Goal: Task Accomplishment & Management: Manage account settings

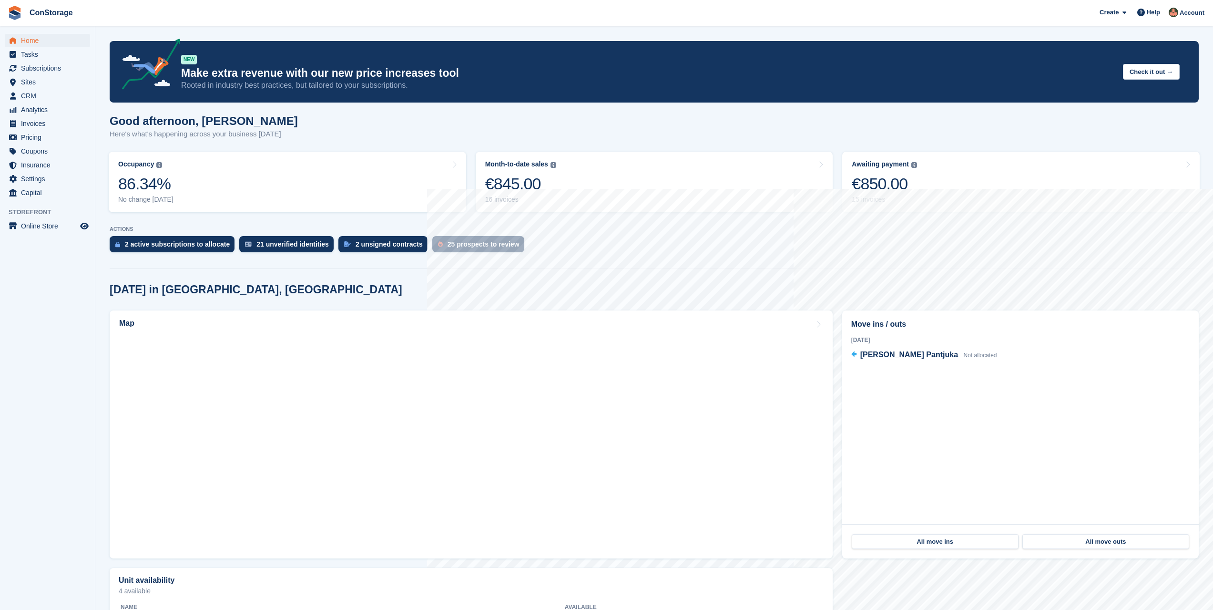
click at [19, 9] on img at bounding box center [15, 13] width 14 height 14
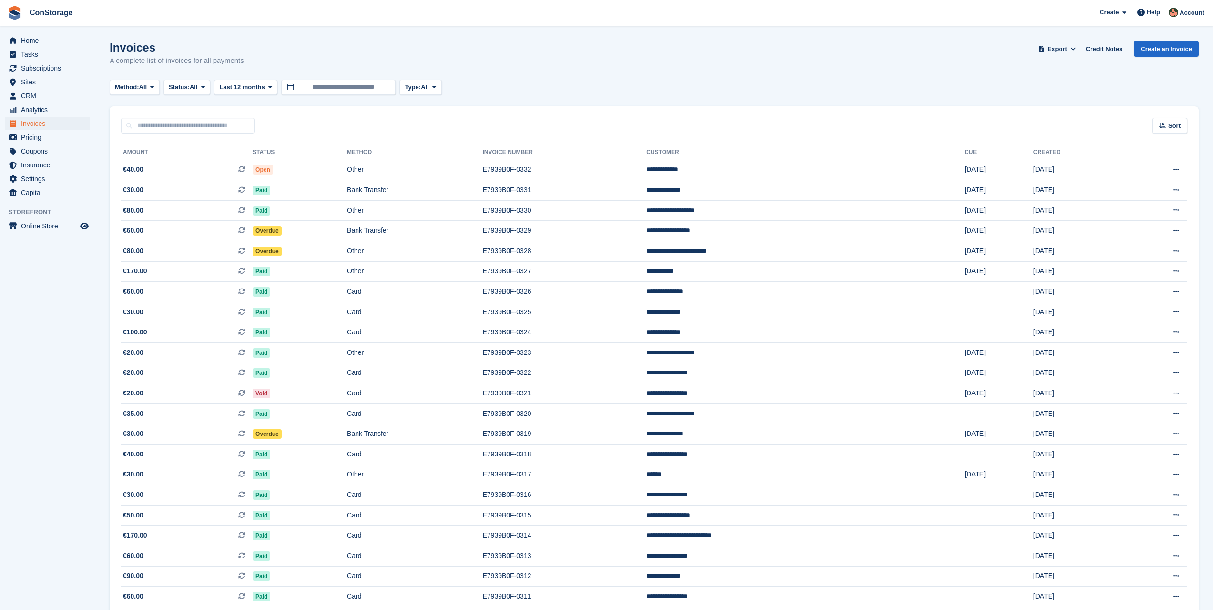
click at [41, 17] on div "ConStorage" at bounding box center [40, 13] width 73 height 22
click at [22, 16] on img at bounding box center [15, 13] width 14 height 14
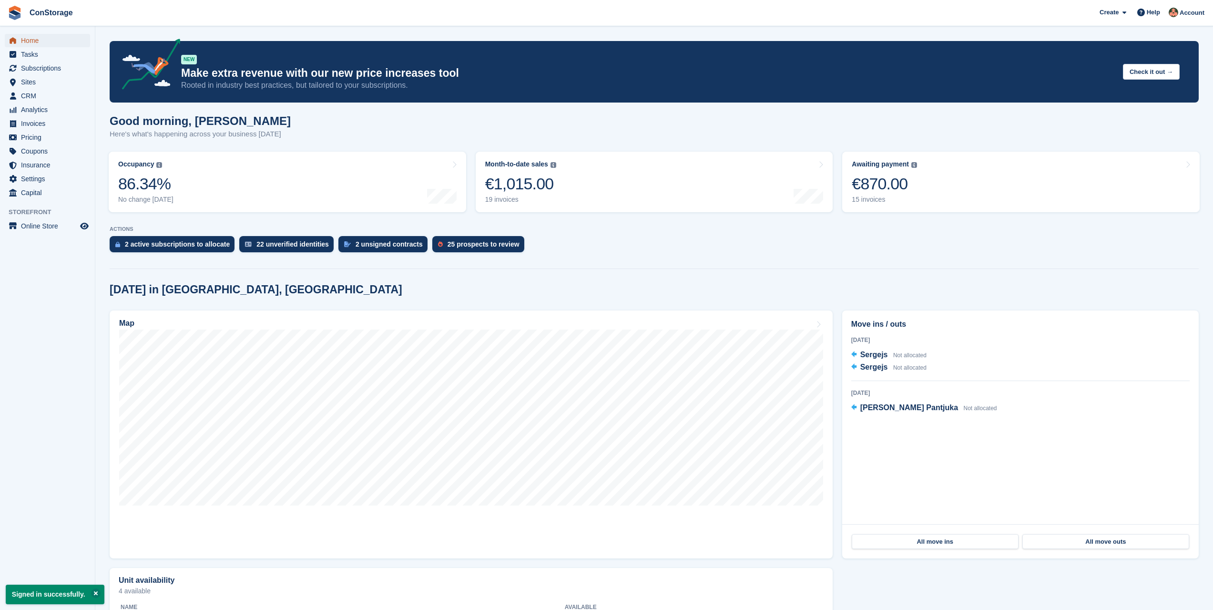
click at [35, 37] on span "Home" at bounding box center [49, 40] width 57 height 13
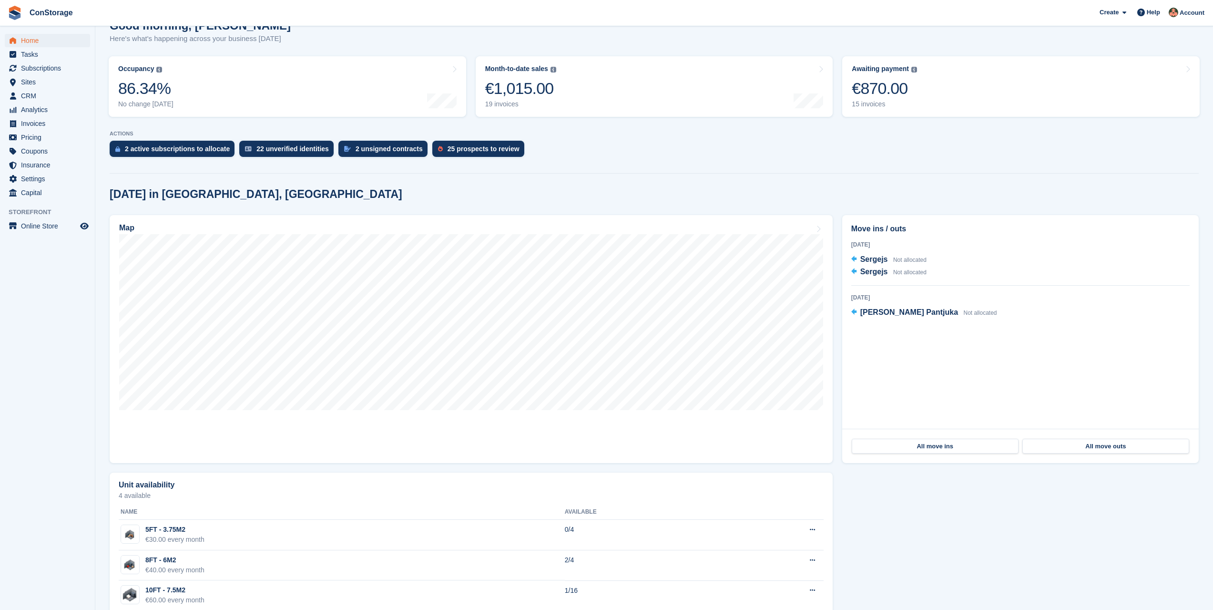
scroll to position [178, 0]
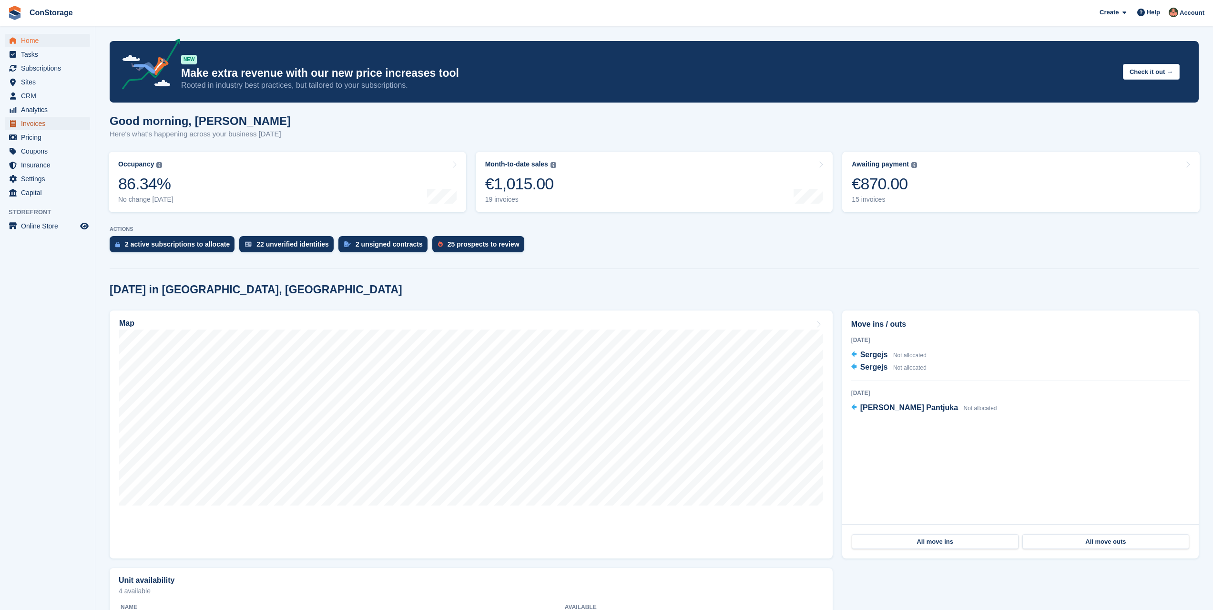
click at [54, 123] on span "Invoices" at bounding box center [49, 123] width 57 height 13
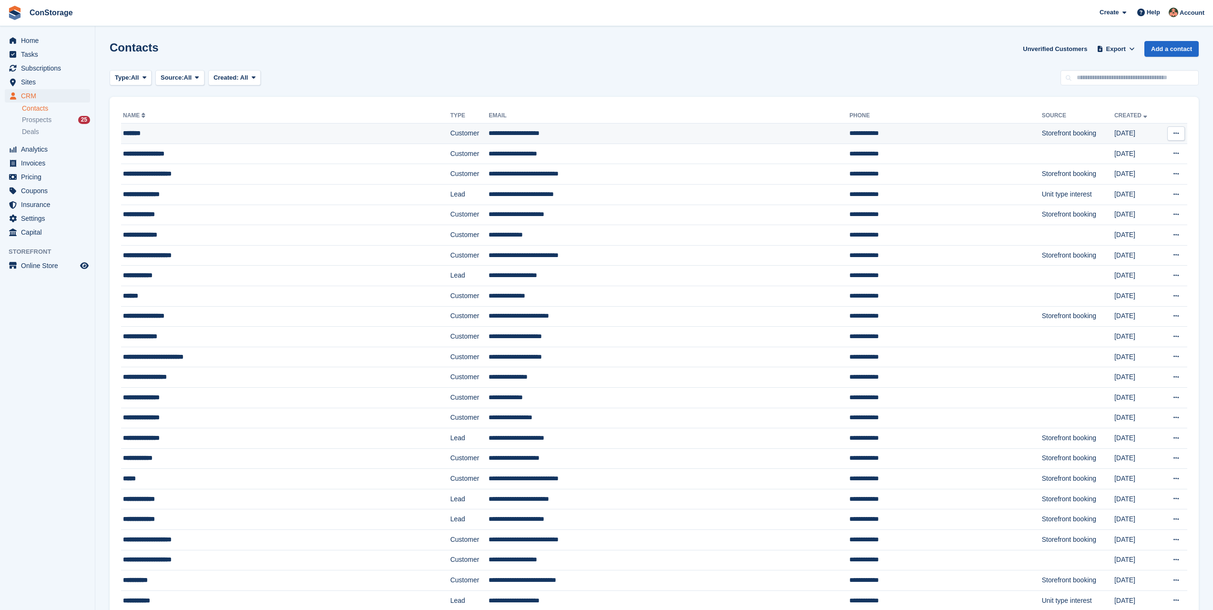
click at [269, 130] on div "*******" at bounding box center [245, 133] width 245 height 10
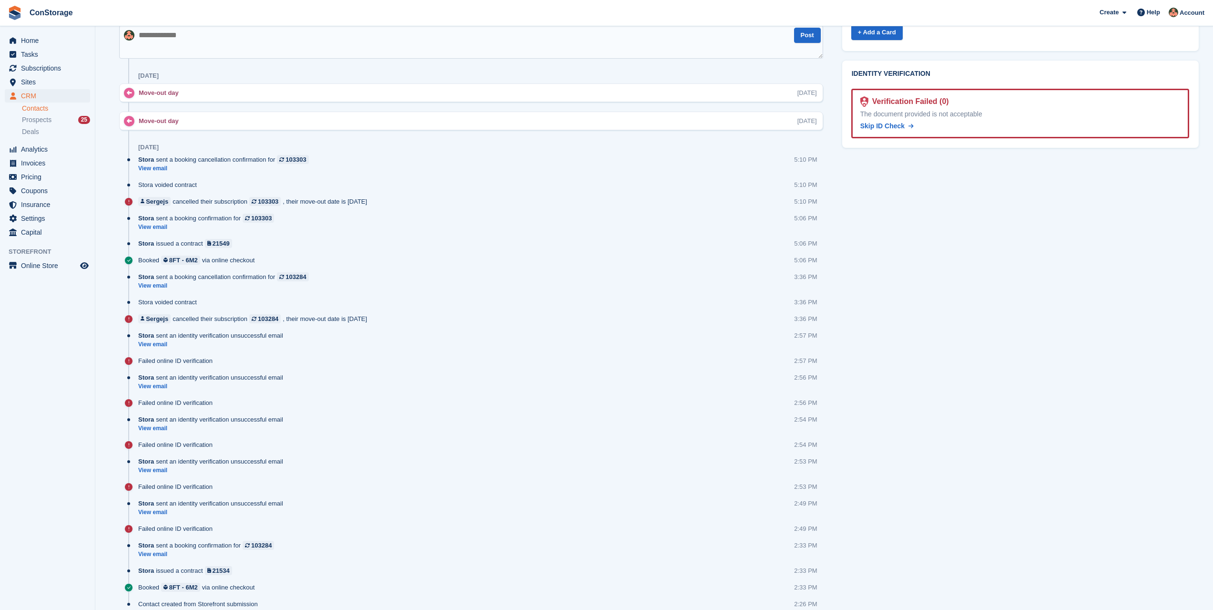
scroll to position [517, 0]
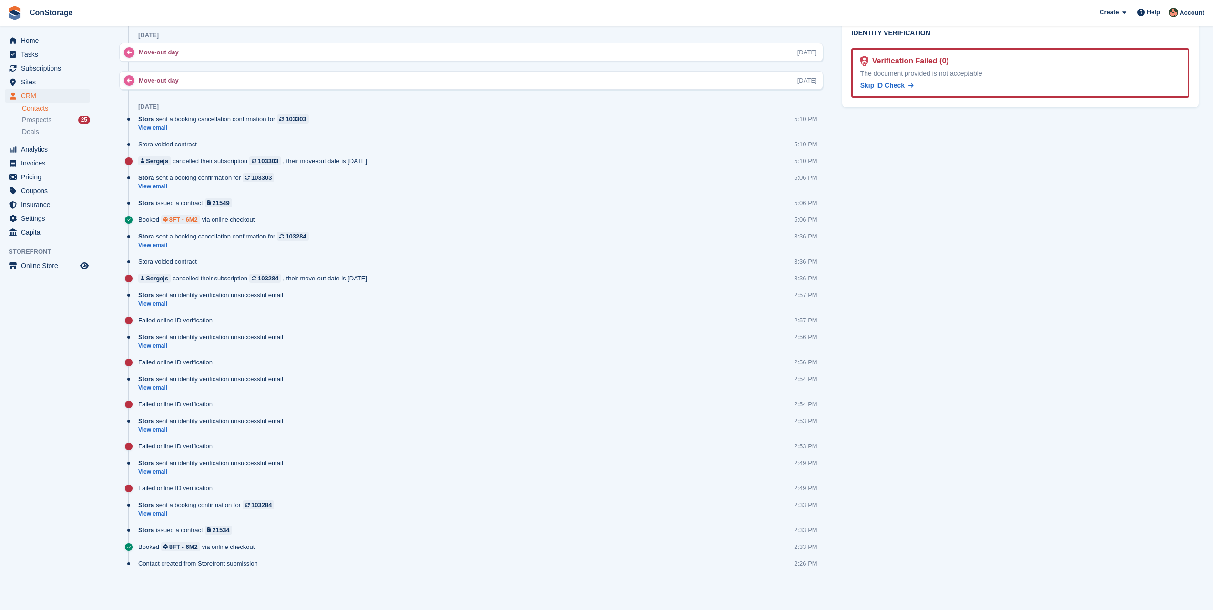
click at [184, 220] on div "8FT - 6M2" at bounding box center [183, 219] width 29 height 9
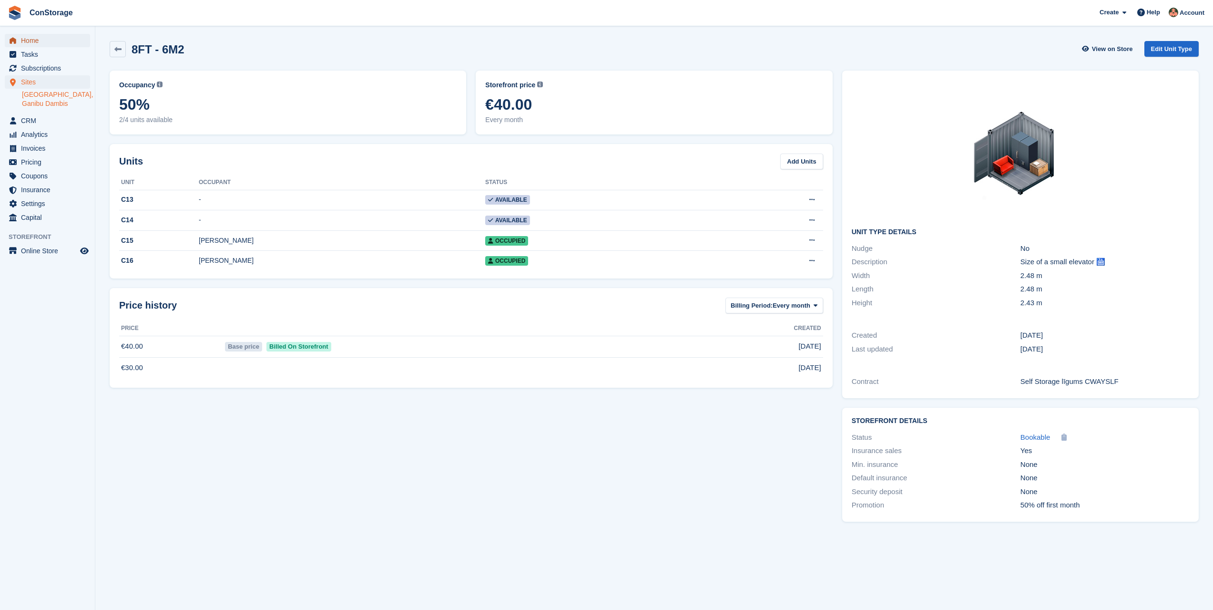
click at [35, 37] on span "Home" at bounding box center [49, 40] width 57 height 13
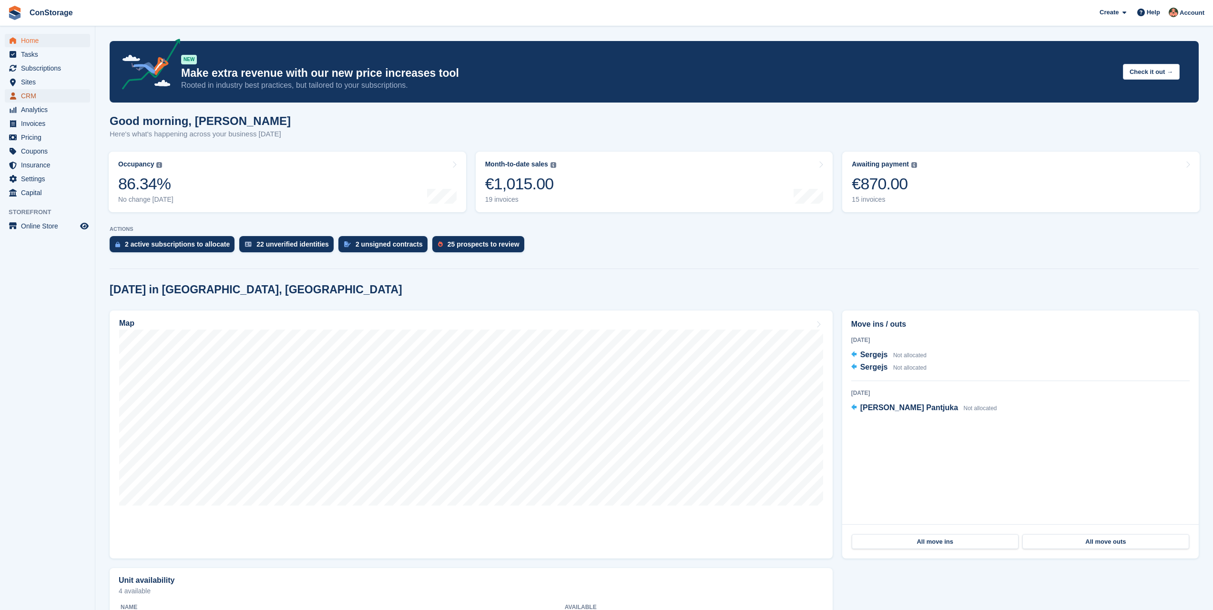
click at [50, 95] on span "CRM" at bounding box center [49, 95] width 57 height 13
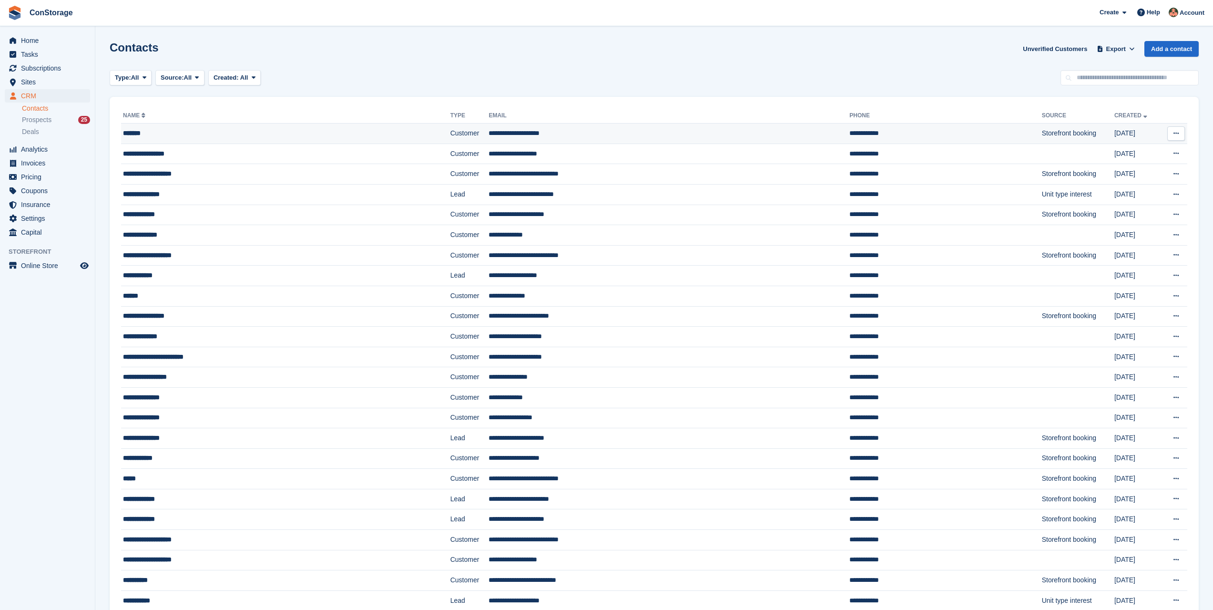
click at [303, 131] on div "*******" at bounding box center [245, 133] width 245 height 10
